Goal: Information Seeking & Learning: Learn about a topic

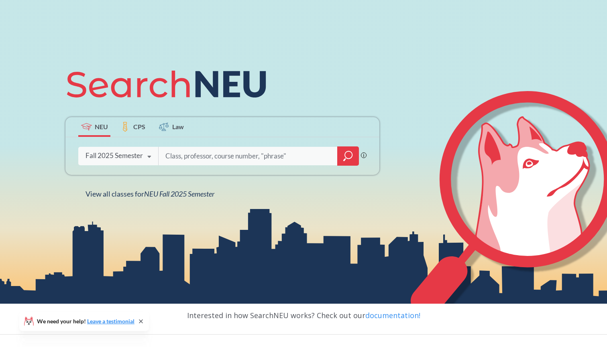
scroll to position [82, 0]
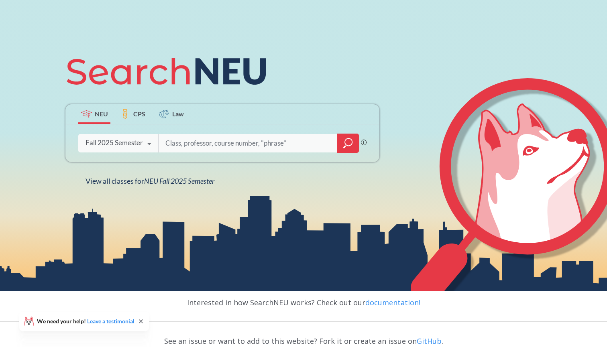
click at [131, 118] on label "CPS" at bounding box center [133, 114] width 32 height 20
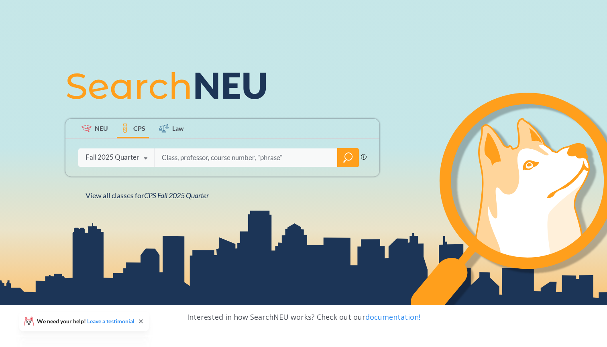
scroll to position [80, 0]
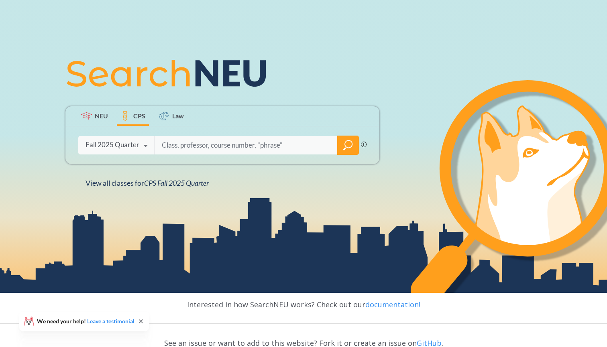
click at [210, 145] on input "search" at bounding box center [246, 145] width 171 height 17
paste input "Visual Communications Foundation"
type input "Visual Communications Foundation"
click at [149, 146] on icon at bounding box center [145, 146] width 15 height 22
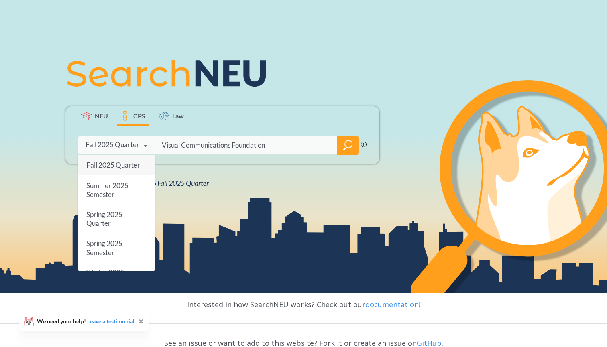
scroll to position [0, 0]
click at [345, 150] on icon "magnifying glass" at bounding box center [348, 145] width 10 height 11
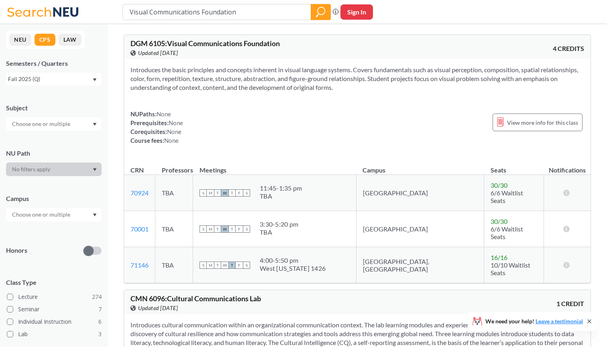
click at [79, 74] on div "Fall 2025 (Q)" at bounding box center [54, 79] width 96 height 13
click at [218, 139] on div "NUPaths: None Prerequisites: None Corequisites: None Course fees: None View mor…" at bounding box center [358, 127] width 454 height 35
click at [69, 121] on input "text" at bounding box center [41, 124] width 67 height 10
click at [59, 164] on p "Digital Media - CPS" at bounding box center [55, 167] width 91 height 8
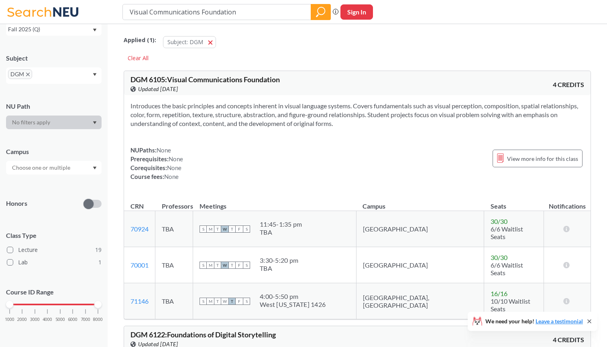
click at [77, 55] on div "Subject" at bounding box center [54, 58] width 96 height 9
click at [66, 159] on div "Campus" at bounding box center [54, 156] width 96 height 35
click at [67, 165] on input "text" at bounding box center [41, 168] width 67 height 10
click at [63, 187] on div "[GEOGRAPHIC_DATA] ( 15 )" at bounding box center [55, 186] width 91 height 9
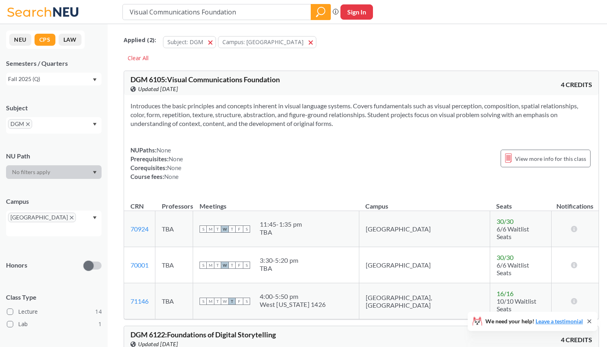
drag, startPoint x: 243, startPoint y: 16, endPoint x: 283, endPoint y: 28, distance: 41.4
click at [359, 53] on div "Applied ( 2 ): Subject: DGM DGM Campus: [GEOGRAPHIC_DATA] [GEOGRAPHIC_DATA] Cle…" at bounding box center [362, 46] width 476 height 36
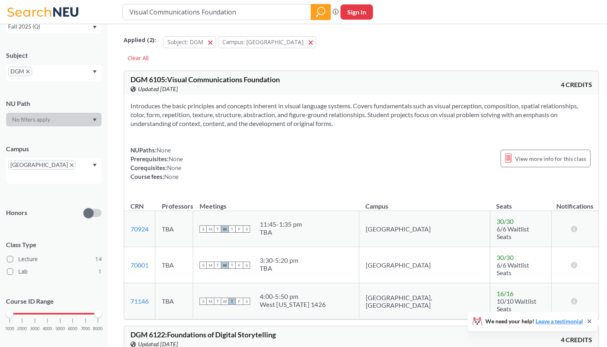
click at [92, 69] on div "DGM" at bounding box center [54, 73] width 96 height 16
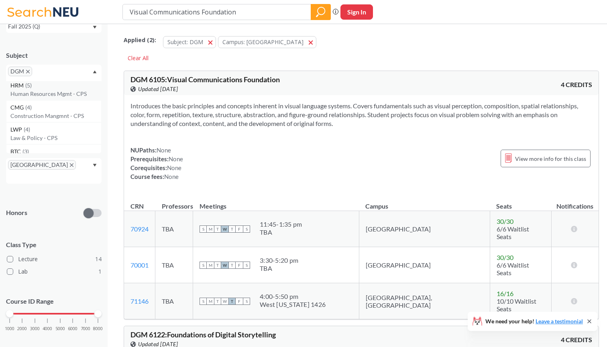
scroll to position [201, 0]
click at [67, 49] on div "Subject DGM PJM ( 25 ) Project Management - CPS RGA ( 21 ) Regulatory Affairs -…" at bounding box center [54, 62] width 96 height 38
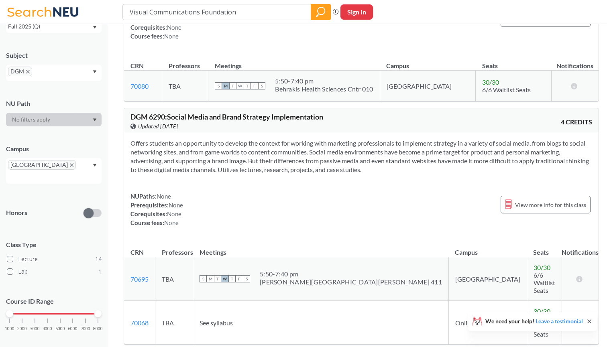
scroll to position [1971, 0]
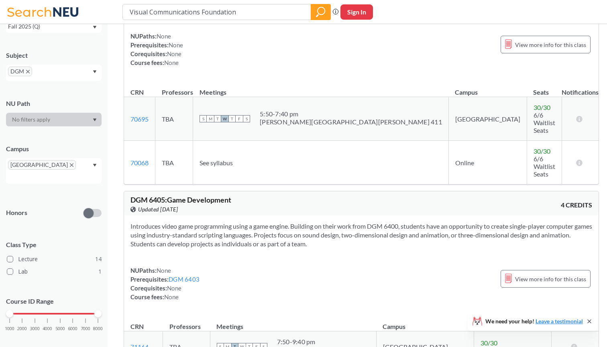
click at [25, 71] on span "DGM" at bounding box center [20, 72] width 24 height 10
click at [28, 71] on icon "X to remove pill" at bounding box center [28, 72] width 4 height 4
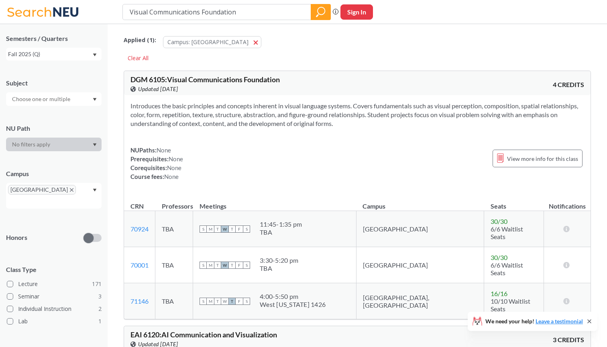
click at [357, 9] on button "Sign In" at bounding box center [357, 11] width 33 height 15
select select "US"
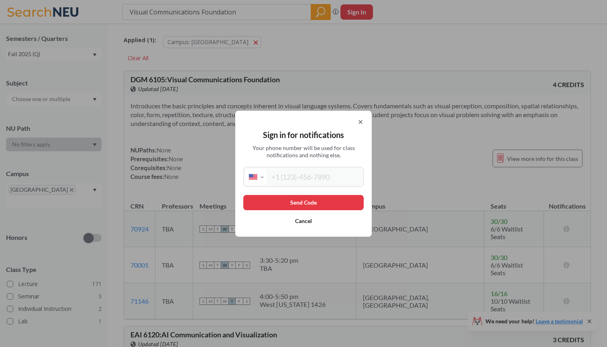
click at [361, 123] on icon at bounding box center [360, 122] width 3 height 3
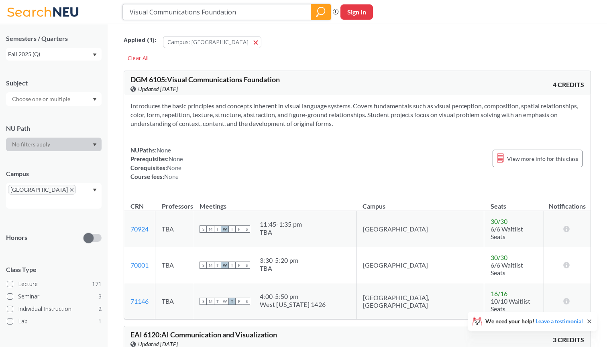
click at [325, 12] on icon "magnifying glass" at bounding box center [321, 11] width 10 height 11
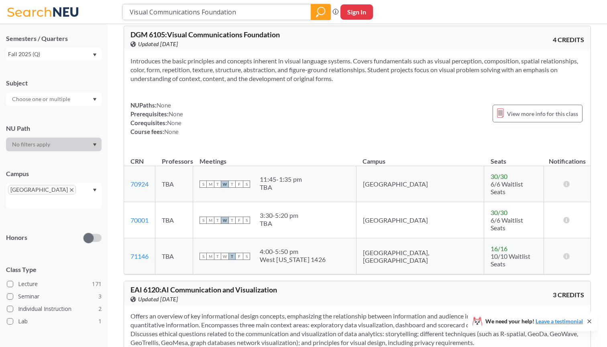
scroll to position [30, 0]
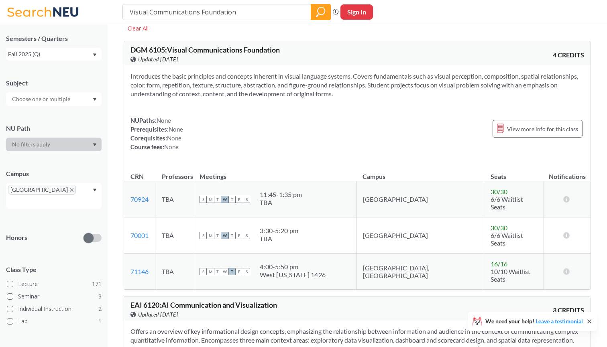
click at [71, 102] on input "text" at bounding box center [41, 99] width 67 height 10
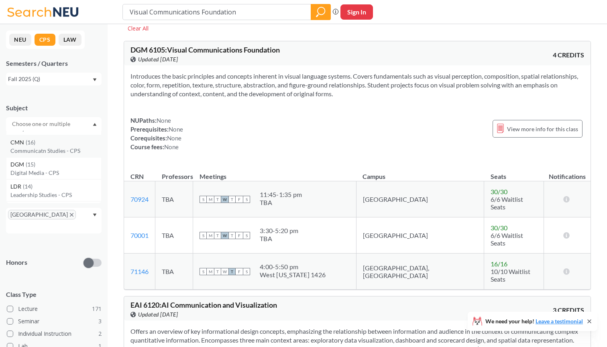
scroll to position [76, 0]
click at [59, 176] on div "DGM ( 15 )" at bounding box center [55, 172] width 91 height 9
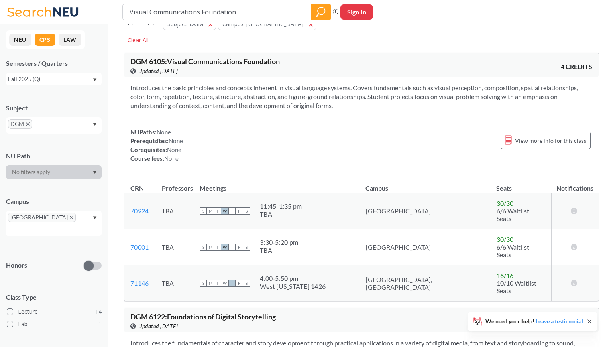
click at [506, 131] on div "View more info for this class" at bounding box center [546, 141] width 90 height 26
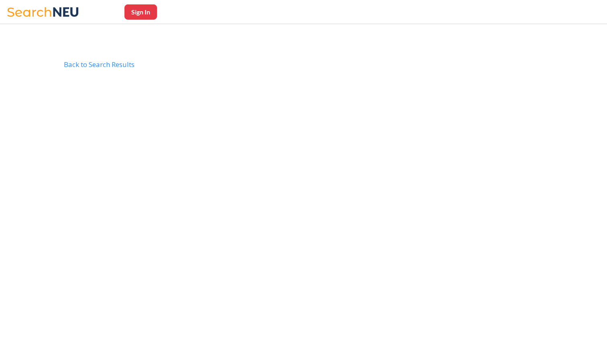
click at [506, 136] on body "Sign In Back to Search Results DGM6105" at bounding box center [303, 233] width 607 height 347
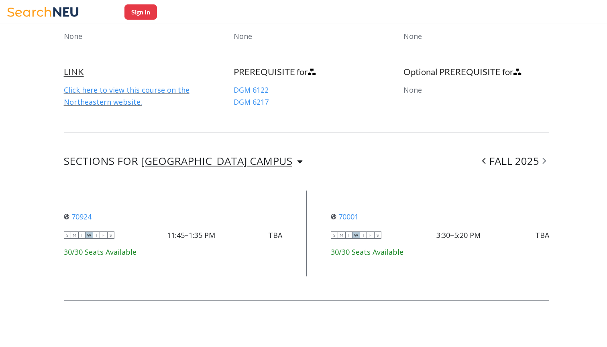
scroll to position [457, 0]
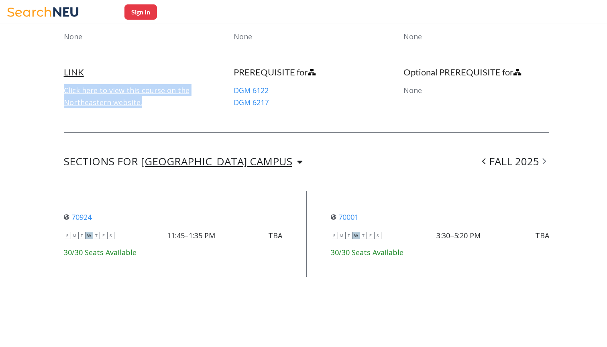
click at [542, 159] on span at bounding box center [544, 161] width 10 height 21
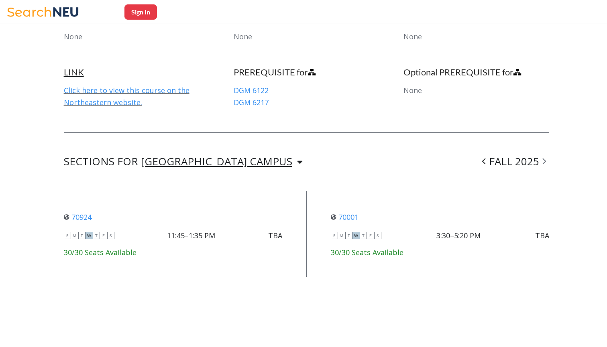
click at [547, 159] on span at bounding box center [544, 161] width 10 height 21
click at [483, 158] on icon at bounding box center [484, 161] width 4 height 8
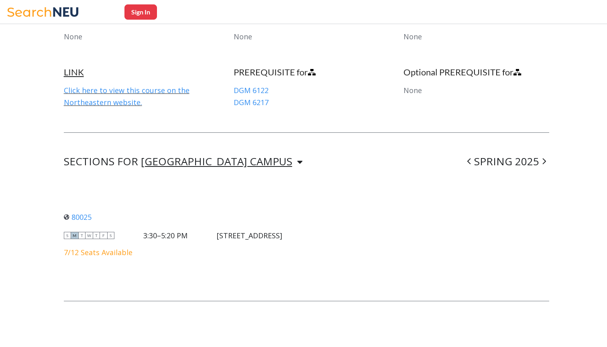
click at [544, 159] on icon at bounding box center [545, 161] width 4 height 8
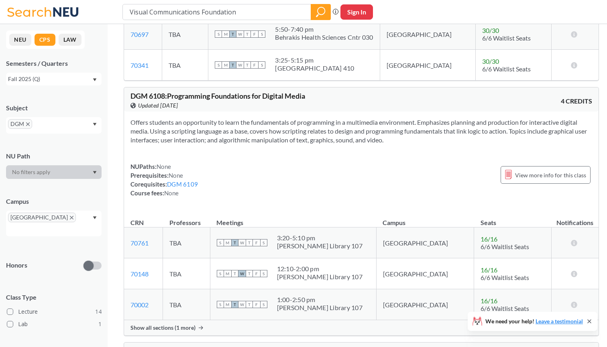
scroll to position [18, 0]
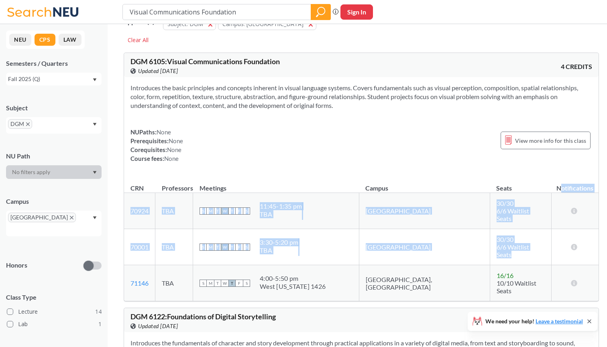
drag, startPoint x: 566, startPoint y: 237, endPoint x: 557, endPoint y: 183, distance: 54.9
click at [557, 182] on table "CRN Professors Meetings Campus Seats Notifications 70924 View this section on B…" at bounding box center [361, 238] width 475 height 125
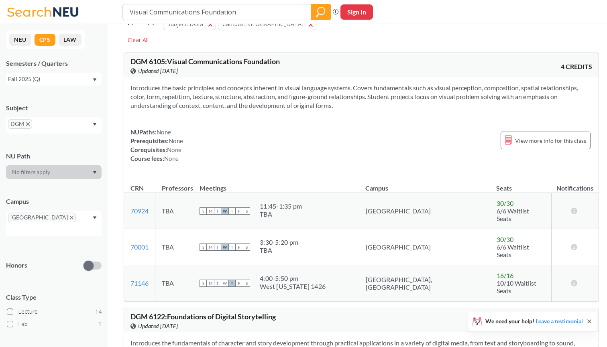
click at [550, 169] on div "Introduces the basic principles and concepts inherent in visual language system…" at bounding box center [361, 126] width 475 height 99
click at [571, 212] on icon at bounding box center [575, 211] width 8 height 6
click at [141, 243] on link "70001" at bounding box center [140, 247] width 18 height 8
click at [139, 203] on td "70924 View this section on Banner." at bounding box center [139, 211] width 31 height 36
click at [139, 207] on link "70924" at bounding box center [140, 211] width 18 height 8
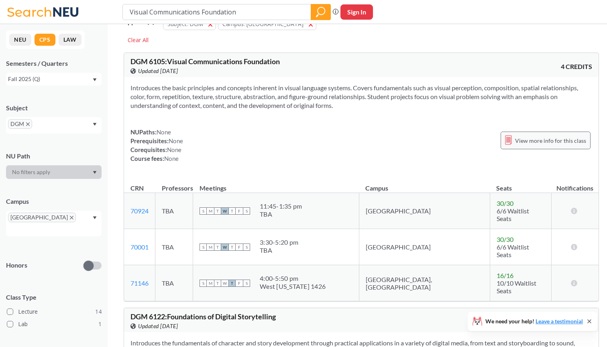
click at [560, 144] on span "View more info for this class" at bounding box center [550, 141] width 71 height 10
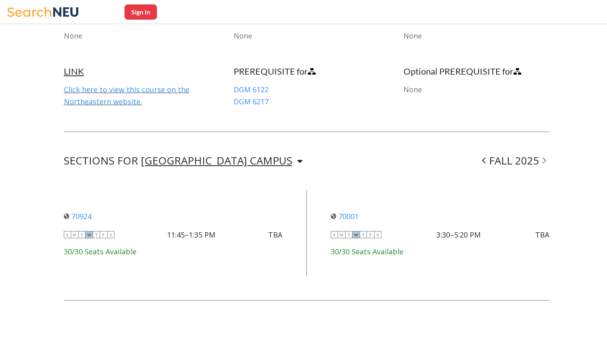
scroll to position [457, 0]
click at [87, 235] on span "W" at bounding box center [89, 235] width 7 height 7
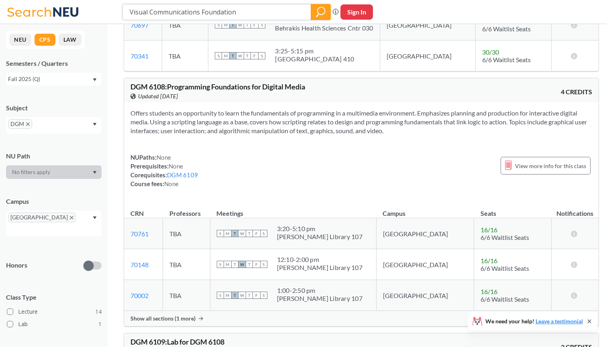
scroll to position [477, 0]
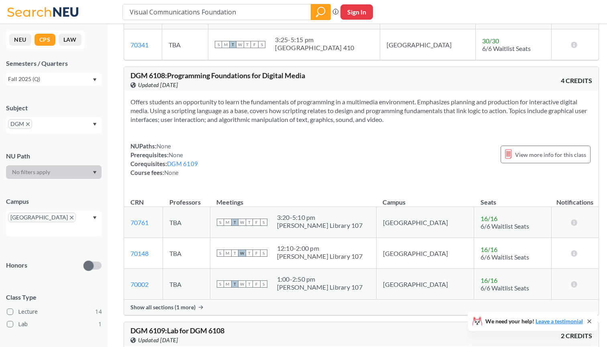
click at [192, 304] on span "Show all sections (1 more)" at bounding box center [163, 307] width 65 height 7
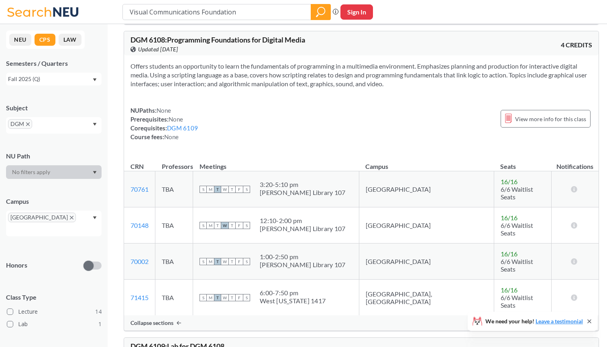
scroll to position [513, 0]
click at [154, 320] on span "Collapse sections" at bounding box center [152, 323] width 43 height 7
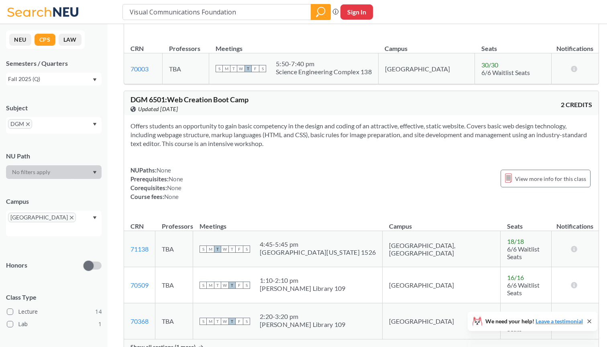
scroll to position [2428, 0]
click at [168, 343] on span "Show all sections (1 more)" at bounding box center [163, 346] width 65 height 7
click at [179, 267] on td "TBA" at bounding box center [174, 285] width 38 height 36
click at [527, 169] on div "View more info for this class" at bounding box center [546, 178] width 90 height 18
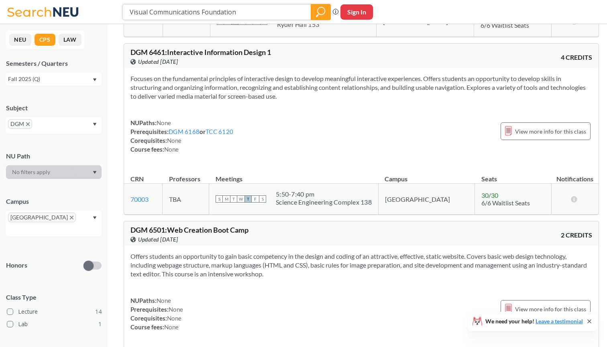
scroll to position [2173, 0]
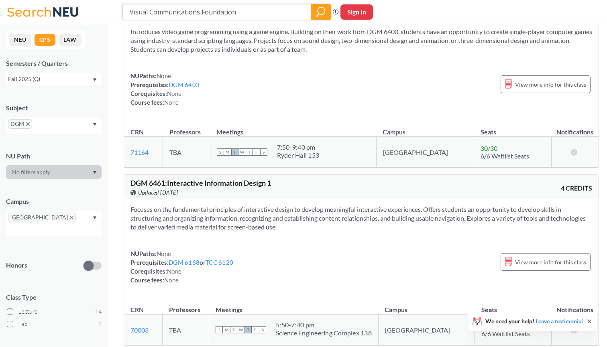
drag, startPoint x: 238, startPoint y: 11, endPoint x: 102, endPoint y: -3, distance: 136.0
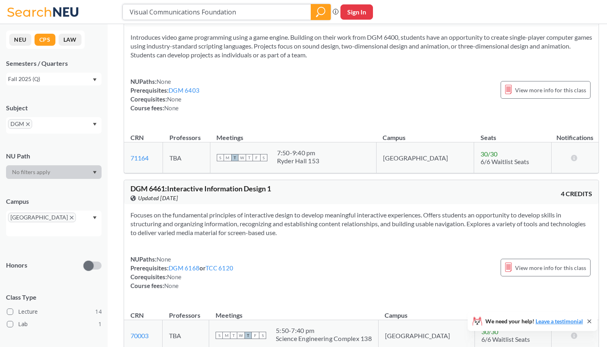
paste input "Web Creation for Content Management Systems"
type input "Web Creation for Content Management Systems"
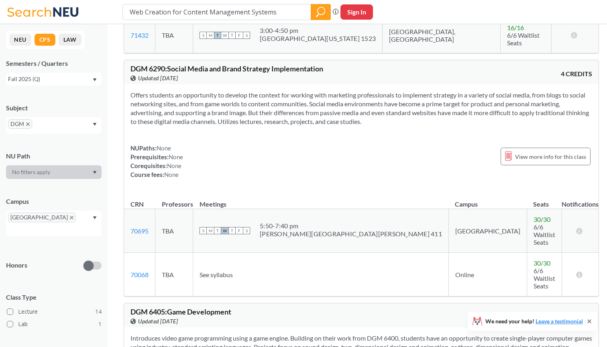
scroll to position [2566, 0]
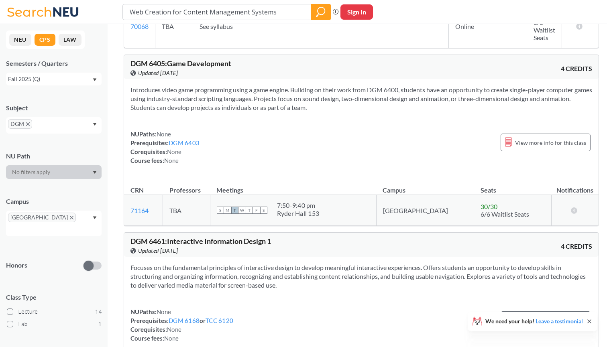
click at [46, 76] on div "Fall 2025 (Q)" at bounding box center [50, 79] width 84 height 9
click at [54, 112] on div "Spring 2025 (Q)" at bounding box center [55, 110] width 91 height 9
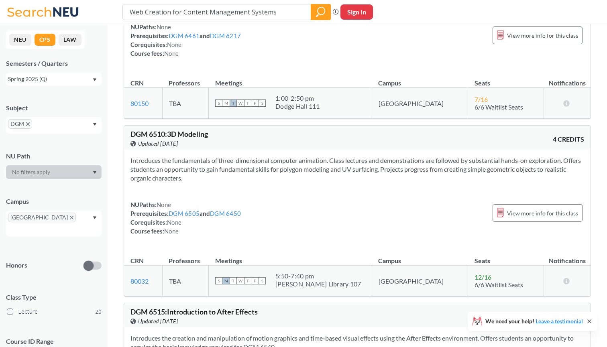
scroll to position [3029, 0]
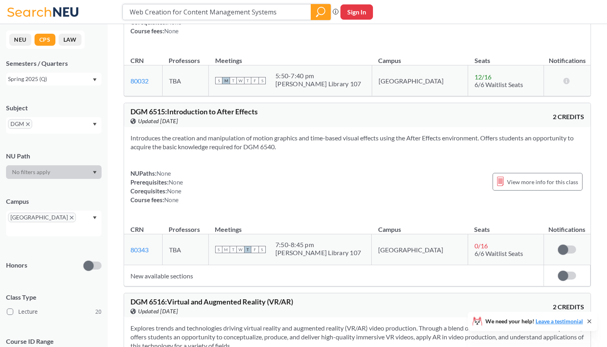
drag, startPoint x: 277, startPoint y: 13, endPoint x: 97, endPoint y: 8, distance: 180.4
click at [97, 8] on div "Web Creation for Content Management Systems Phrase search guarantees the exact …" at bounding box center [303, 12] width 607 height 24
type input "6521"
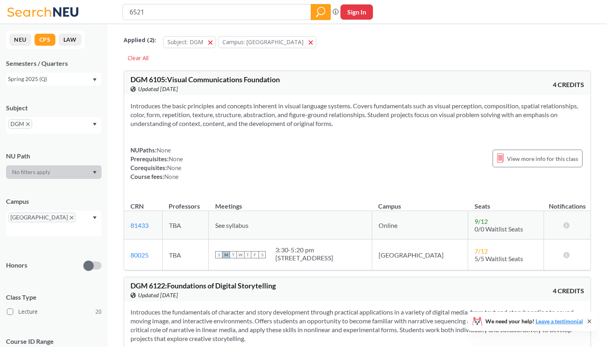
click at [70, 74] on div "Spring 2025 (Q)" at bounding box center [54, 79] width 96 height 13
click at [51, 119] on span "Summer 2025 (S)" at bounding box center [32, 118] width 44 height 9
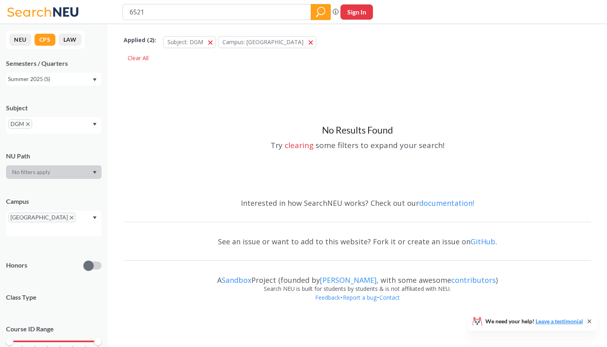
click at [71, 82] on div "Summer 2025 (S)" at bounding box center [50, 79] width 84 height 9
click at [55, 121] on div "Summer 2025 (S)" at bounding box center [55, 118] width 91 height 9
click at [64, 79] on div "Summer 2025 (S)" at bounding box center [50, 79] width 84 height 9
click at [48, 130] on span "Spring 2025 (S)" at bounding box center [29, 130] width 39 height 9
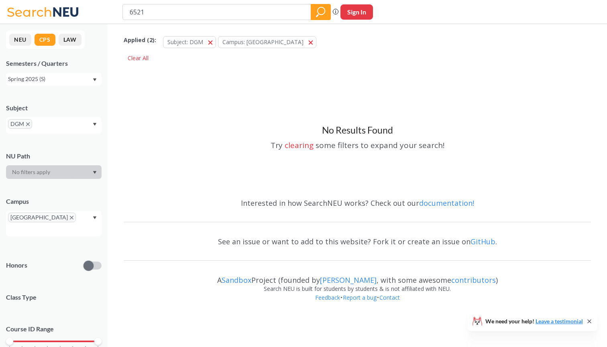
click at [63, 79] on div "Spring 2025 (S)" at bounding box center [50, 79] width 84 height 9
click at [59, 141] on div "Spring 2025 (Q)" at bounding box center [55, 141] width 91 height 9
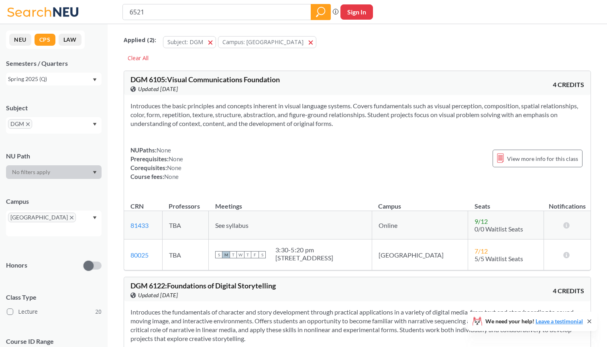
click at [55, 76] on div "Spring 2025 (Q)" at bounding box center [50, 79] width 84 height 9
click at [48, 128] on div "Spring 2025 (S)" at bounding box center [54, 119] width 96 height 22
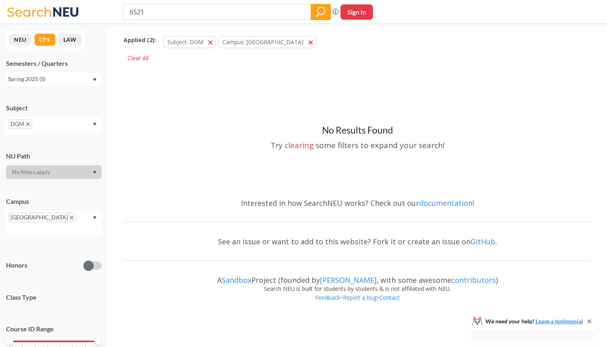
click at [74, 70] on div "Semesters / Quarters Spring 2025 (S)" at bounding box center [54, 72] width 96 height 27
click at [74, 77] on div "Spring 2025 (S)" at bounding box center [50, 79] width 84 height 9
click at [55, 107] on div "Winter 2025 (Q)" at bounding box center [55, 107] width 91 height 9
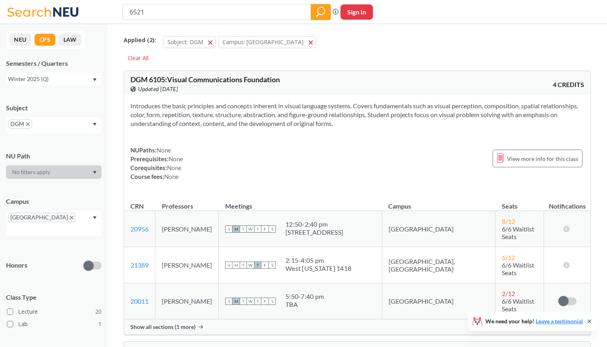
click at [54, 71] on div "Semesters / Quarters Winter 2025 (Q)" at bounding box center [54, 72] width 96 height 27
click at [54, 77] on div "Winter 2025 (Q)" at bounding box center [50, 79] width 84 height 9
click at [49, 98] on div "Fall 2025 (Q)" at bounding box center [55, 96] width 91 height 9
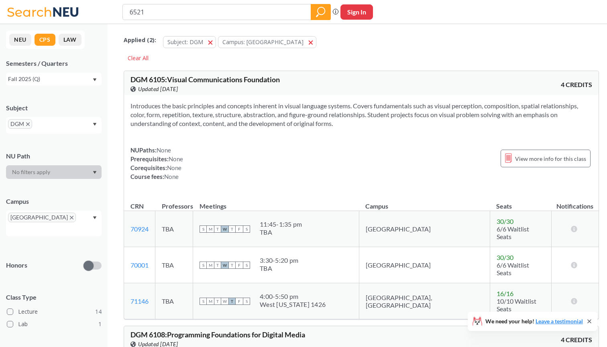
drag, startPoint x: 235, startPoint y: 13, endPoint x: 86, endPoint y: 8, distance: 148.3
click at [86, 9] on div "6521 Phrase search guarantees the exact search appears in the results. Ex. If y…" at bounding box center [303, 12] width 607 height 24
click at [284, 10] on input "search" at bounding box center [217, 12] width 176 height 14
click at [58, 122] on div "DGM" at bounding box center [54, 125] width 96 height 16
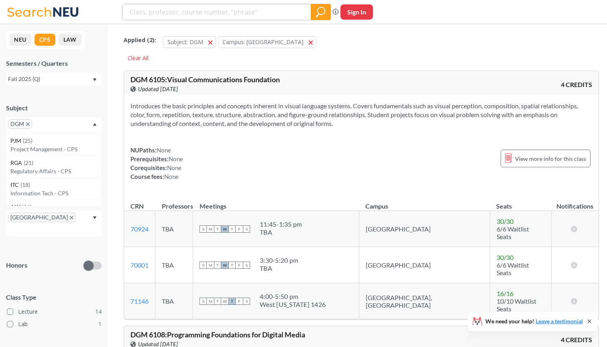
click at [241, 16] on input "search" at bounding box center [217, 12] width 176 height 14
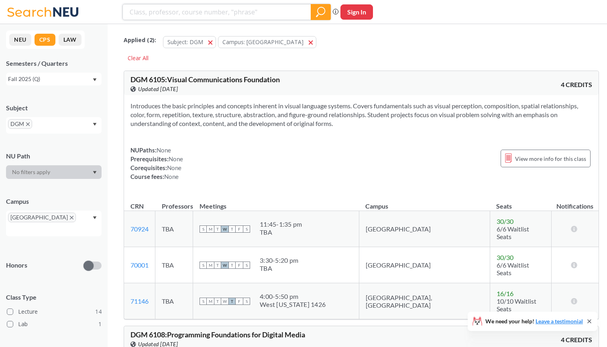
click at [320, 11] on icon "magnifying glass" at bounding box center [321, 11] width 10 height 11
type input "6521"
click at [322, 7] on icon "magnifying glass" at bounding box center [321, 10] width 7 height 7
click at [273, 45] on button "Campus: [GEOGRAPHIC_DATA]" at bounding box center [267, 42] width 98 height 12
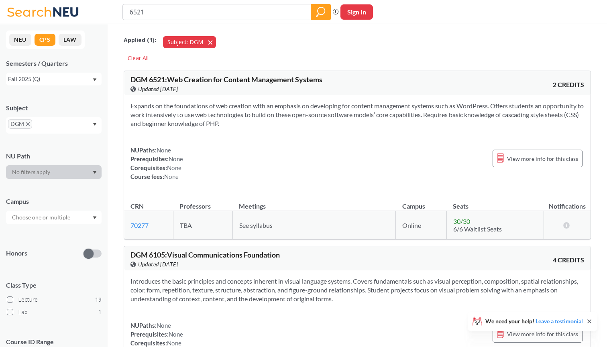
click at [210, 43] on button "Subject: DGM DGM" at bounding box center [189, 42] width 53 height 12
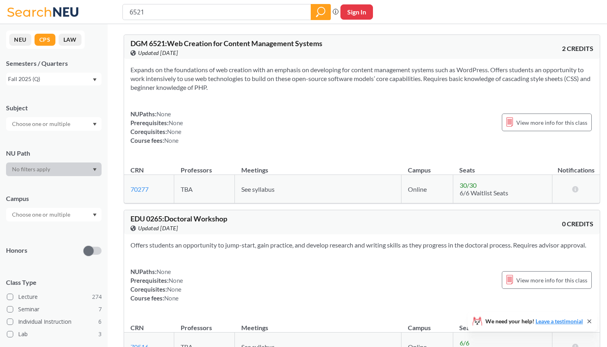
click at [129, 12] on div "6521" at bounding box center [227, 12] width 208 height 16
click at [131, 12] on input "6521" at bounding box center [217, 12] width 176 height 14
click at [84, 62] on div "Semesters / Quarters" at bounding box center [54, 63] width 96 height 9
click at [84, 76] on div "Fall 2025 (Q)" at bounding box center [50, 79] width 84 height 9
click at [71, 100] on div "Fall 2025 (Q)" at bounding box center [55, 96] width 91 height 9
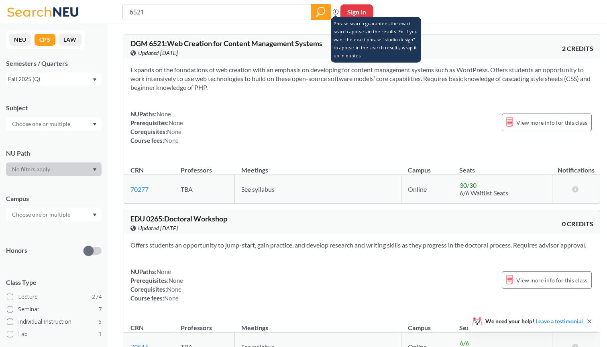
click at [337, 9] on icon at bounding box center [336, 12] width 6 height 6
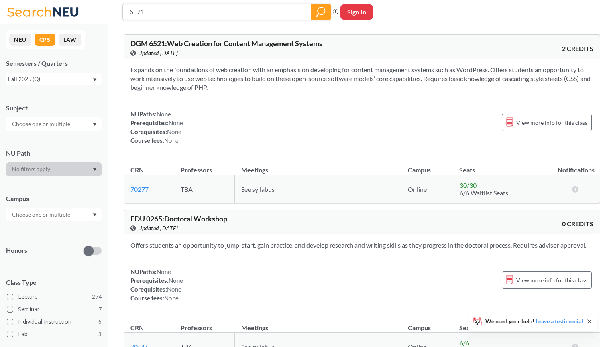
drag, startPoint x: 199, startPoint y: 11, endPoint x: 80, endPoint y: -3, distance: 120.1
click at [80, 0] on html "6521 Phrase search guarantees the exact search appears in the results. Ex. If y…" at bounding box center [303, 173] width 607 height 347
paste input "DGM 6105"
type input "DGM 6105"
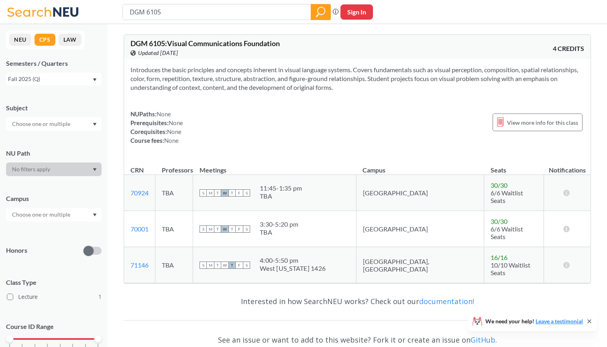
click at [55, 79] on div "Fall 2025 (Q)" at bounding box center [50, 79] width 84 height 9
click at [50, 96] on div "Fall 2025 (Q)" at bounding box center [55, 96] width 91 height 9
click at [136, 191] on link "70924" at bounding box center [140, 193] width 18 height 8
click at [182, 12] on input "DGM 6105" at bounding box center [217, 12] width 176 height 14
type input "DGM 6108"
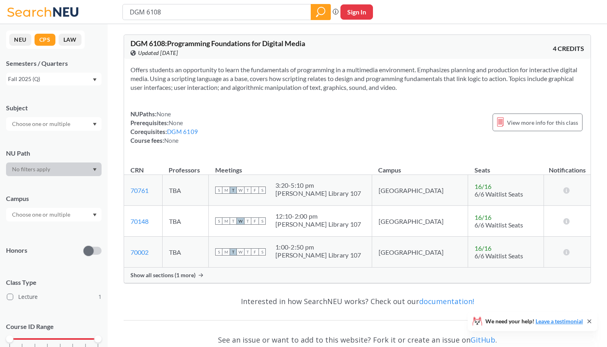
scroll to position [9, 0]
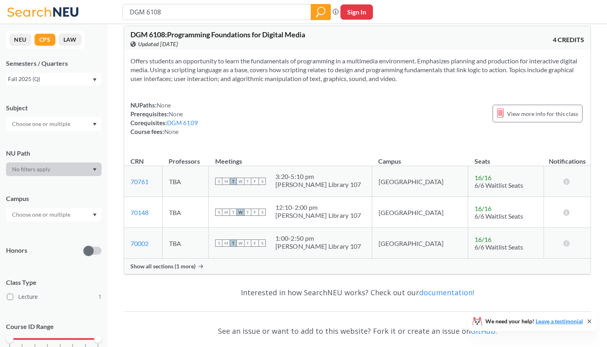
click at [315, 186] on div "[PERSON_NAME] Library 107" at bounding box center [319, 185] width 86 height 8
click at [170, 15] on input "DGM 6108" at bounding box center [217, 12] width 176 height 14
type input "DGM 6109"
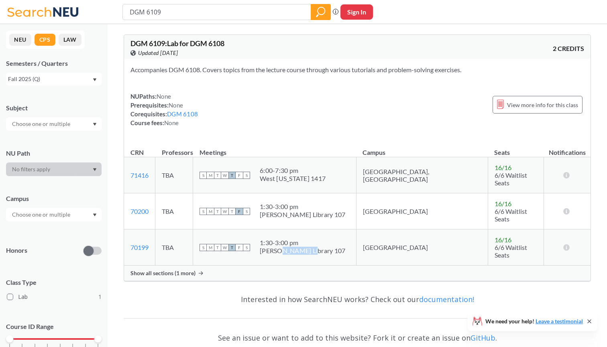
drag, startPoint x: 296, startPoint y: 234, endPoint x: 325, endPoint y: 234, distance: 28.5
click at [325, 247] on div "[PERSON_NAME] Library 107" at bounding box center [303, 251] width 86 height 8
click at [346, 241] on div "S M T W T F S 1:30 - 3:00 pm [PERSON_NAME][GEOGRAPHIC_DATA] 107" at bounding box center [275, 248] width 150 height 18
drag, startPoint x: 332, startPoint y: 209, endPoint x: 255, endPoint y: 204, distance: 77.2
click at [255, 205] on div "S M T W T F S 1:30 - 3:00 pm [PERSON_NAME][GEOGRAPHIC_DATA] 107" at bounding box center [275, 212] width 150 height 18
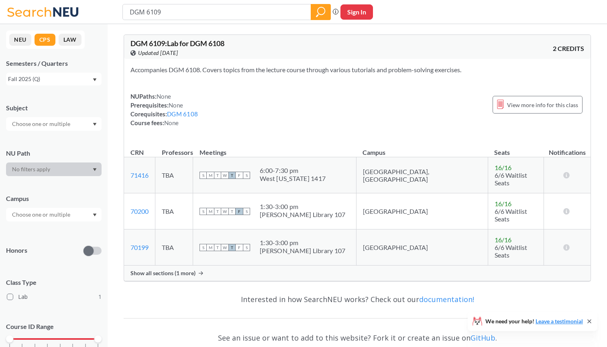
click at [325, 247] on div "[PERSON_NAME] Library 107" at bounding box center [303, 251] width 86 height 8
click at [308, 203] on div "1:30 - 3:00 pm" at bounding box center [303, 207] width 86 height 8
click at [84, 78] on div "Fall 2025 (Q)" at bounding box center [50, 79] width 84 height 9
click at [84, 92] on div "Fall 2025 (Q)" at bounding box center [54, 97] width 96 height 22
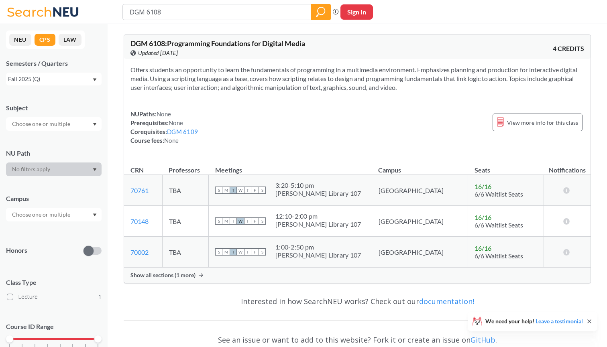
scroll to position [9, 0]
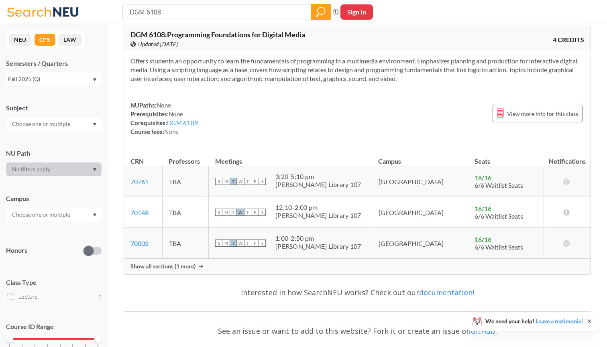
type input "DGM 6105"
